Goal: Navigation & Orientation: Understand site structure

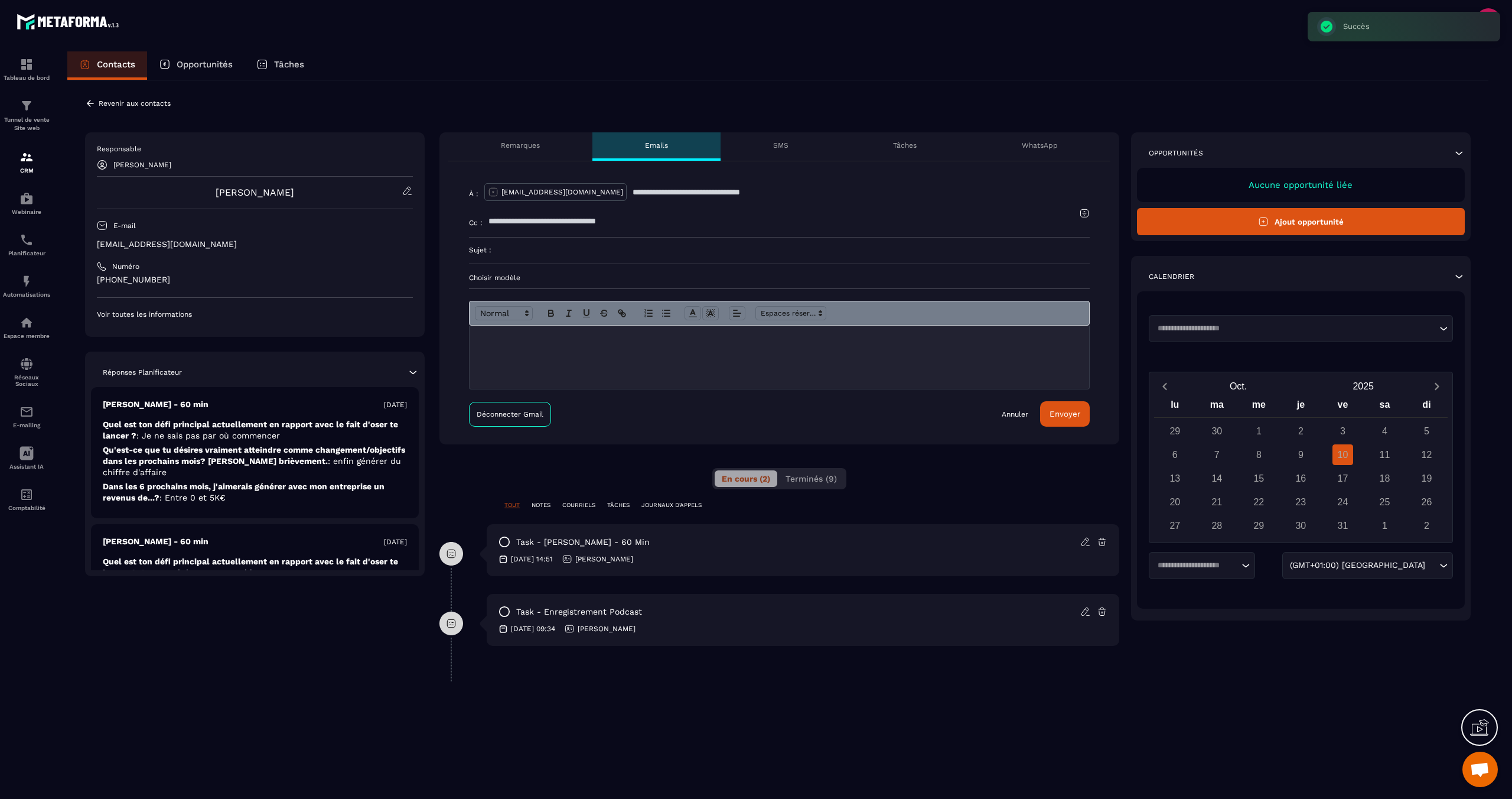
scroll to position [471, 0]
click at [582, 506] on p "COURRIELS" at bounding box center [579, 505] width 33 height 8
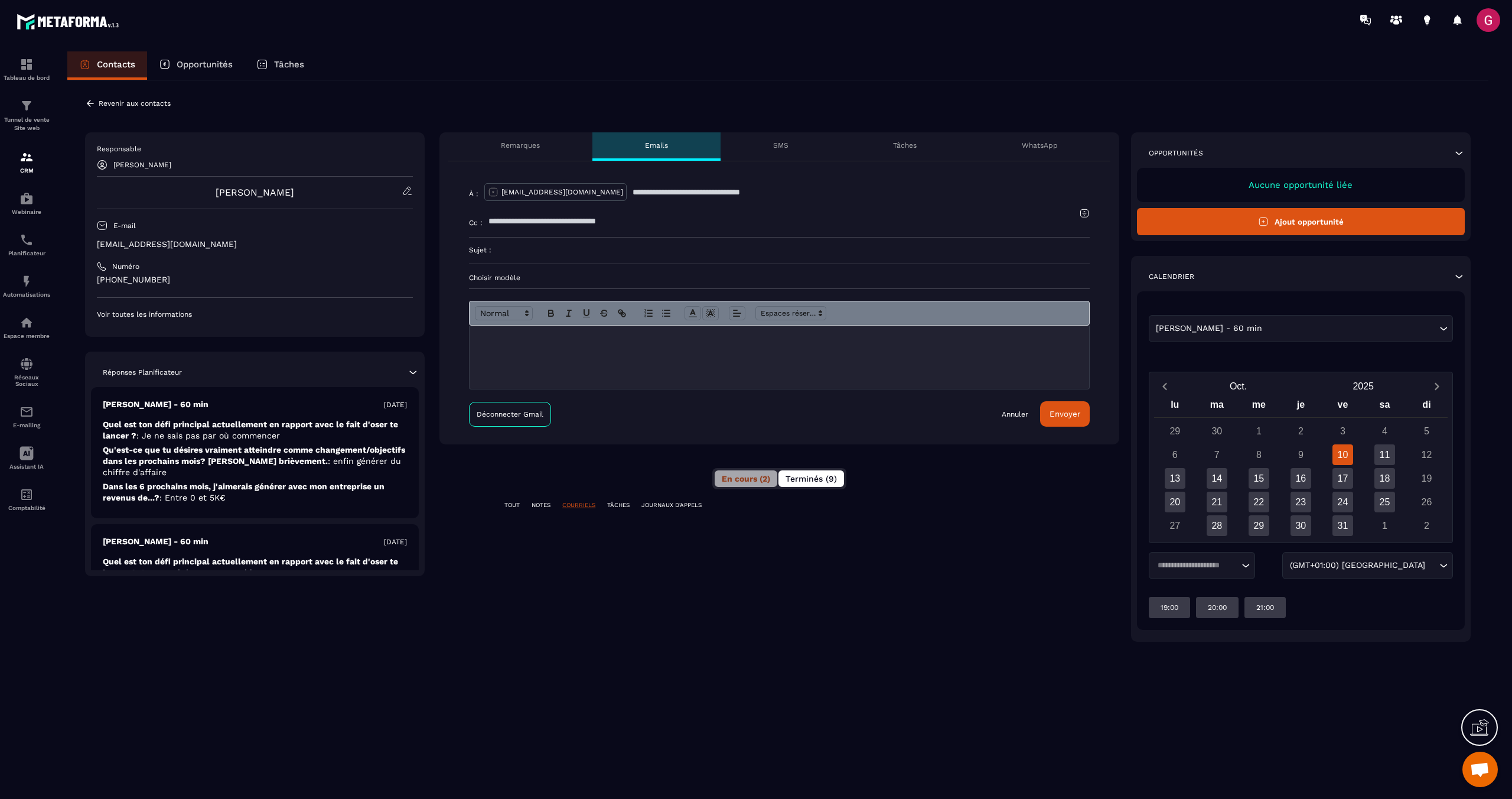
click at [821, 480] on span "Terminés (9)" at bounding box center [811, 479] width 51 height 10
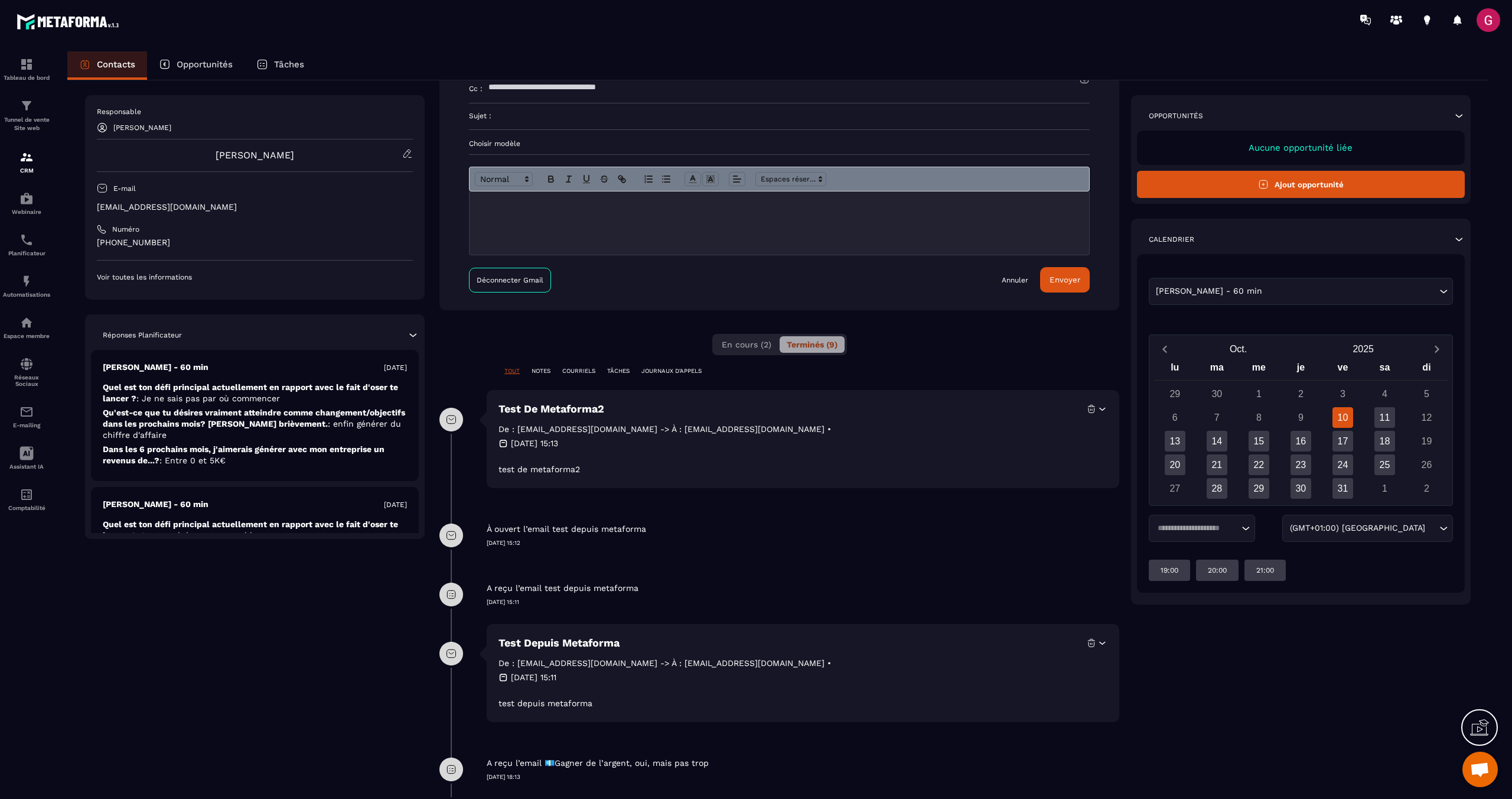
scroll to position [135, 0]
click at [30, 196] on img at bounding box center [26, 198] width 14 height 14
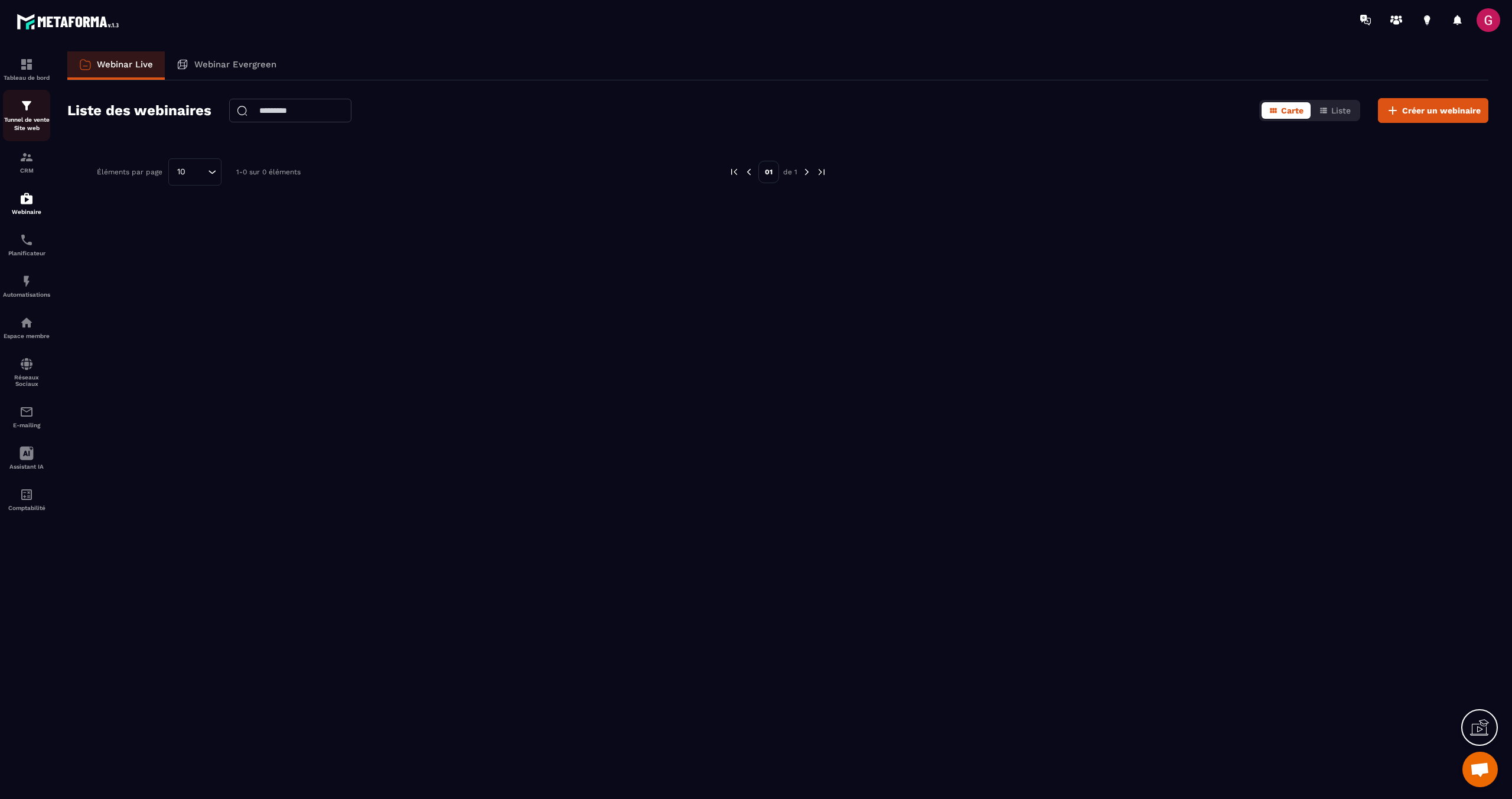
click at [25, 114] on div "Tunnel de vente Site web" at bounding box center [27, 115] width 47 height 34
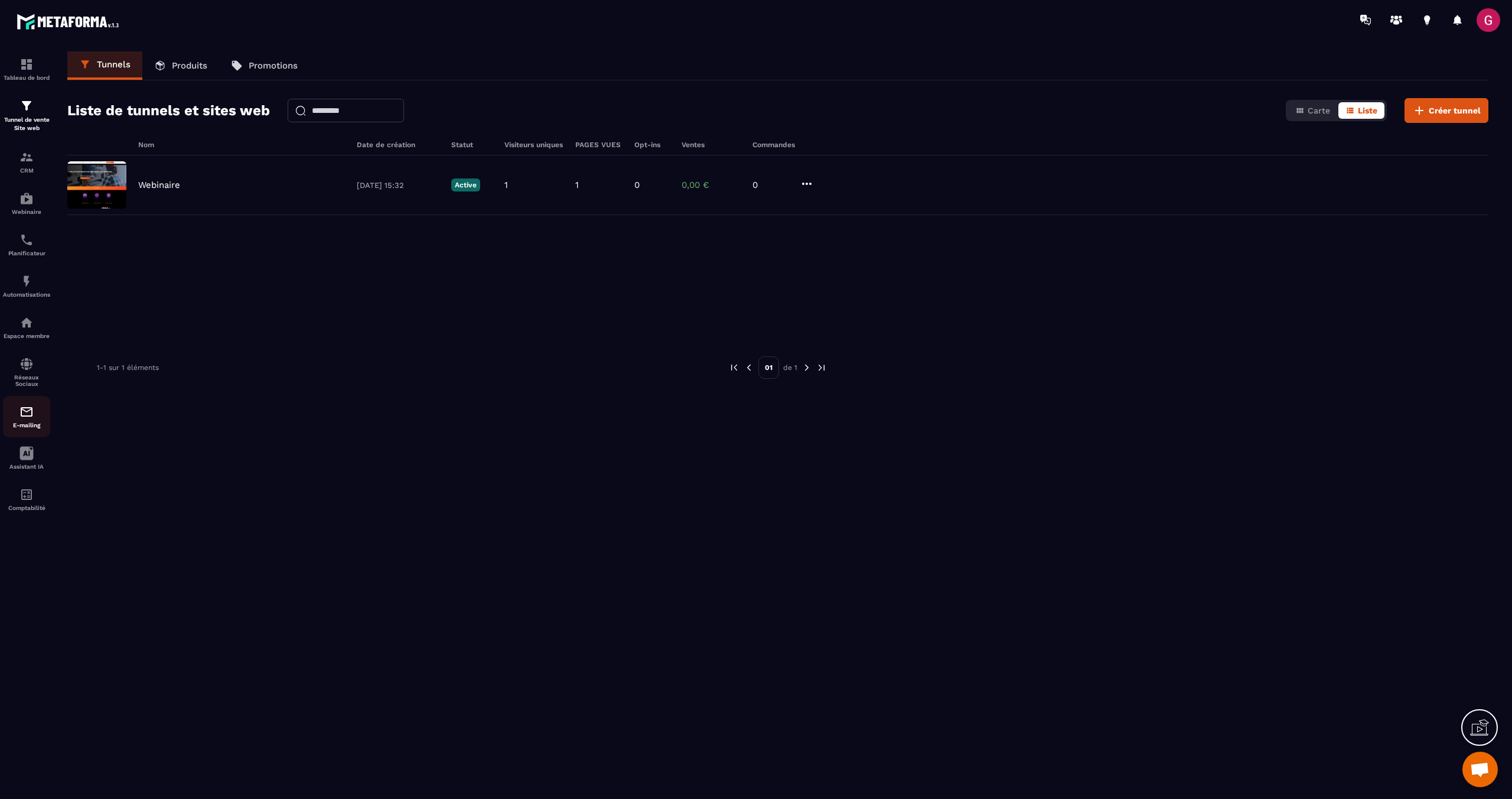
click at [35, 412] on div "E-mailing" at bounding box center [27, 416] width 47 height 24
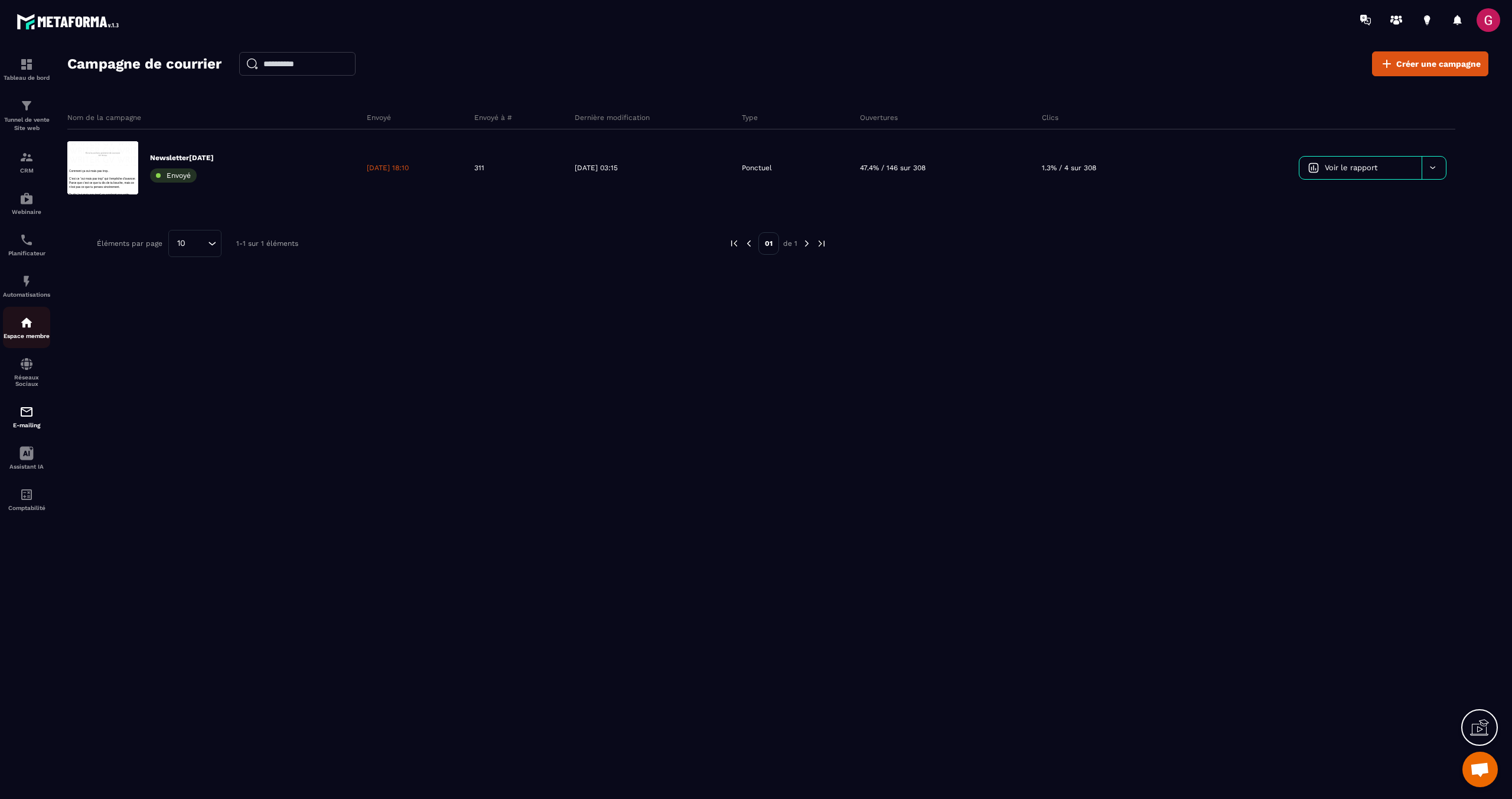
click at [47, 339] on p "Espace membre" at bounding box center [27, 336] width 47 height 7
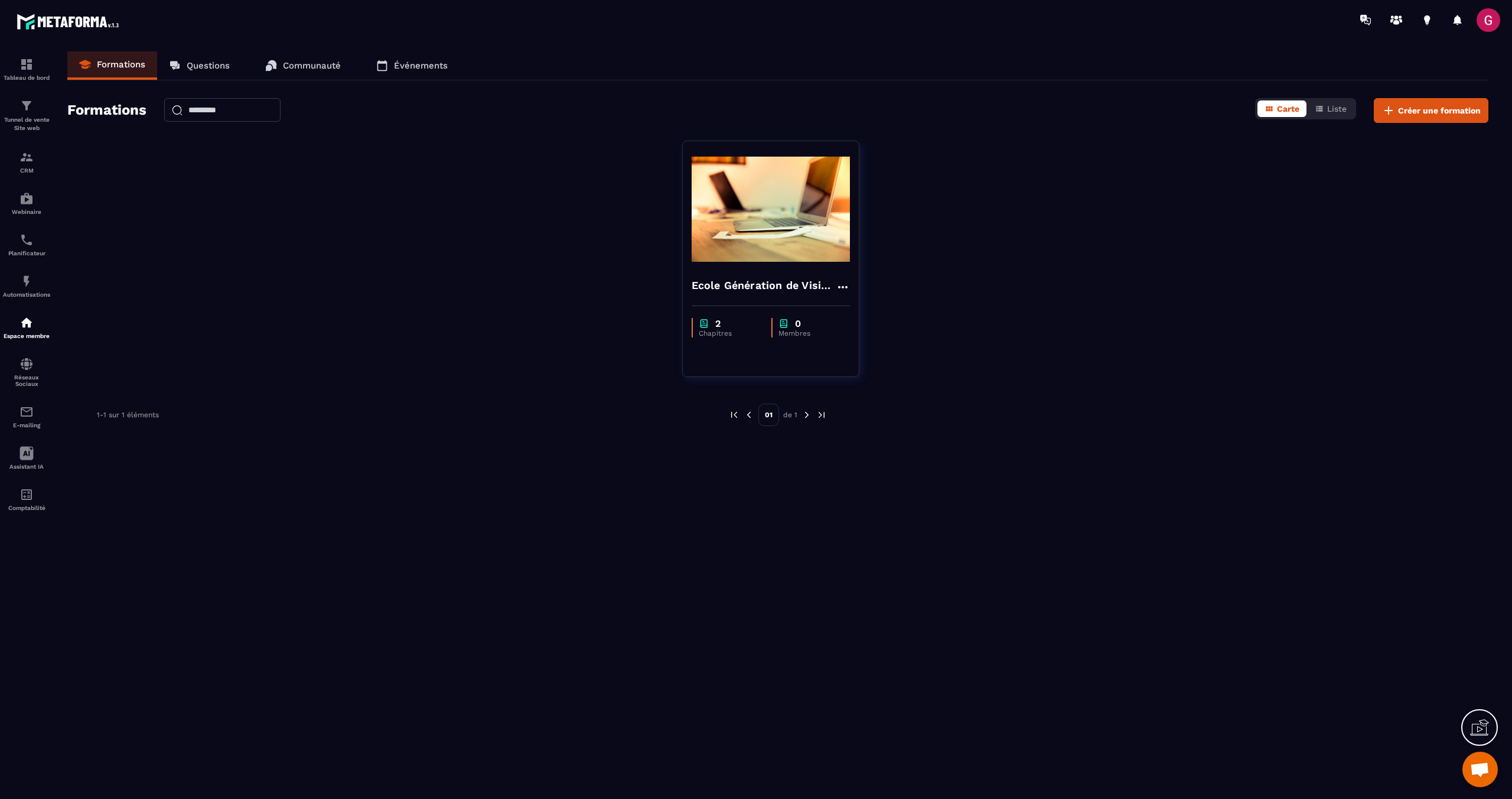
click at [401, 73] on link "Événements" at bounding box center [411, 65] width 95 height 28
